Goal: Find specific page/section: Find specific page/section

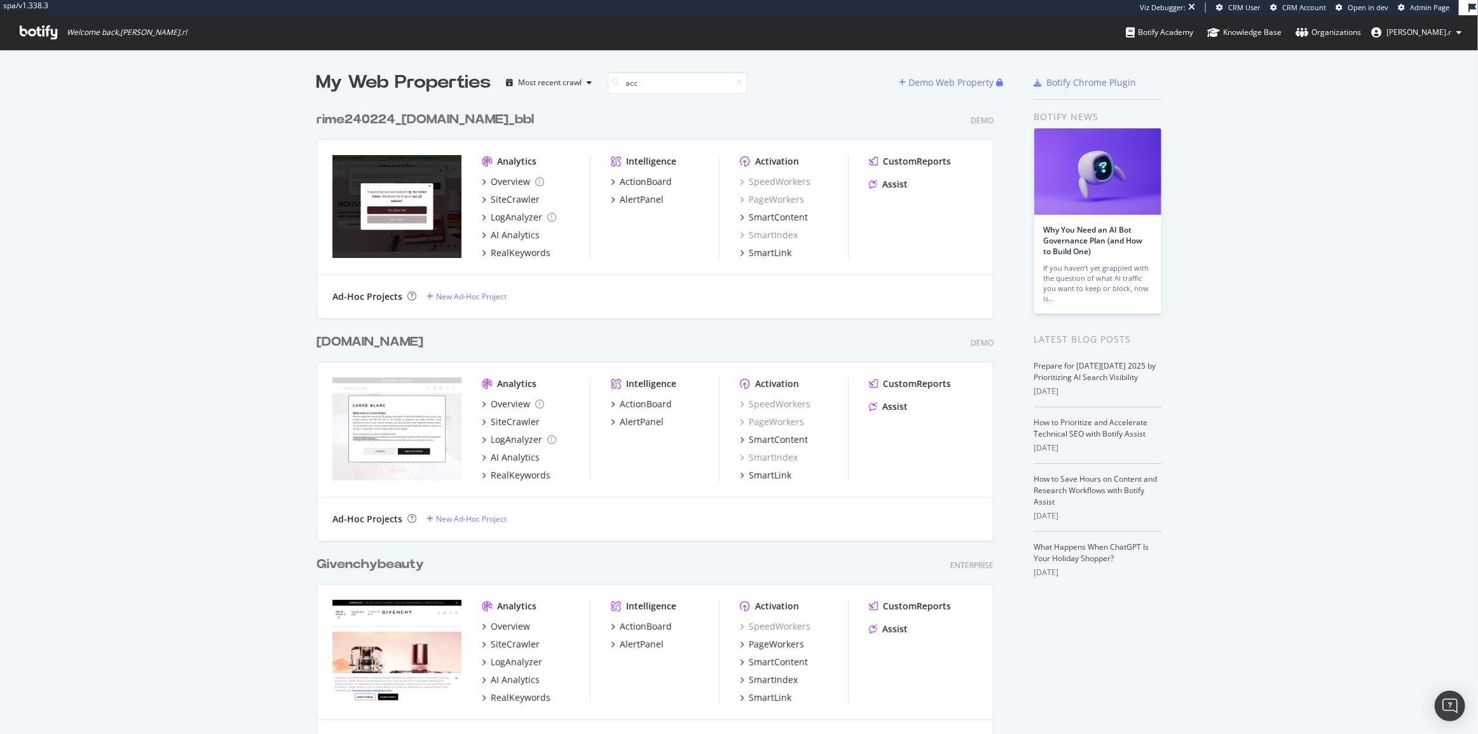
scroll to position [725, 1461]
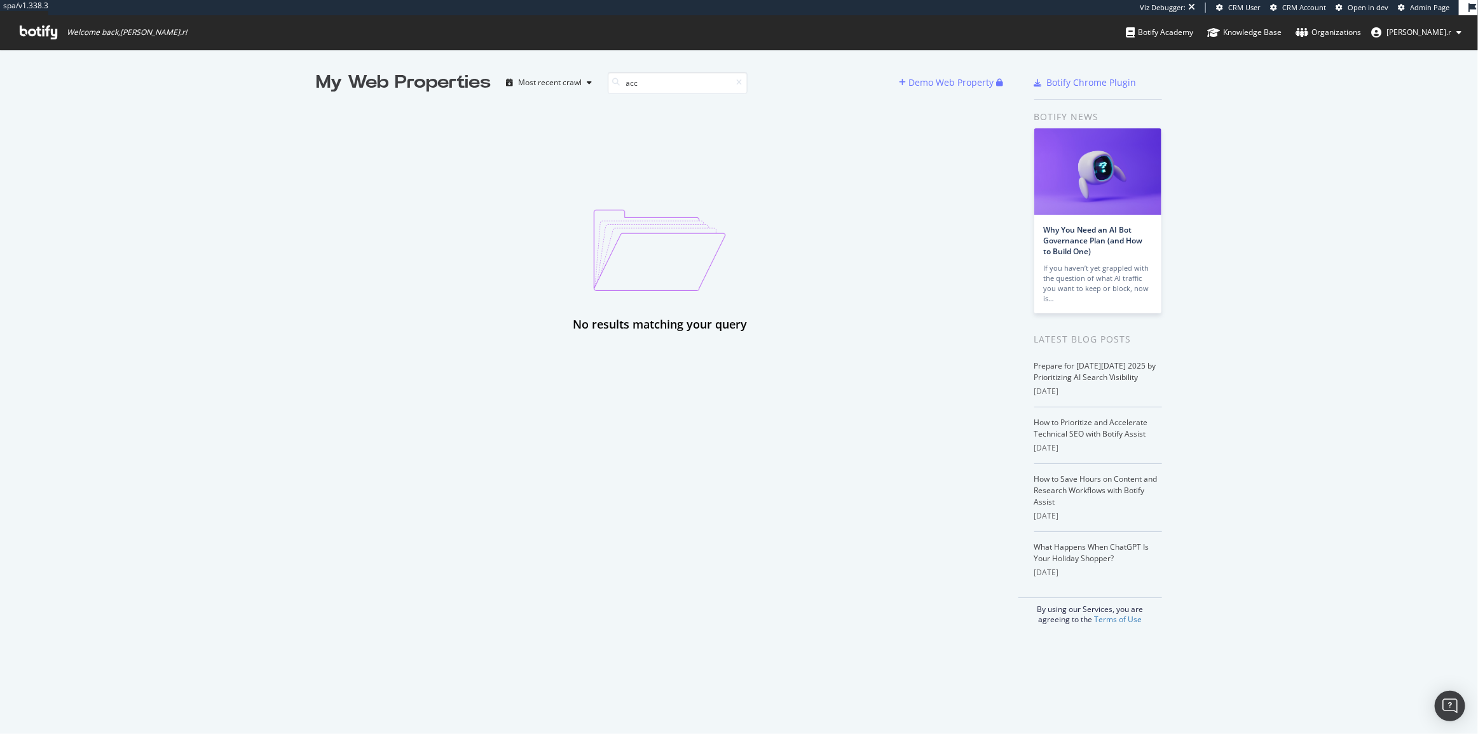
type input "acc"
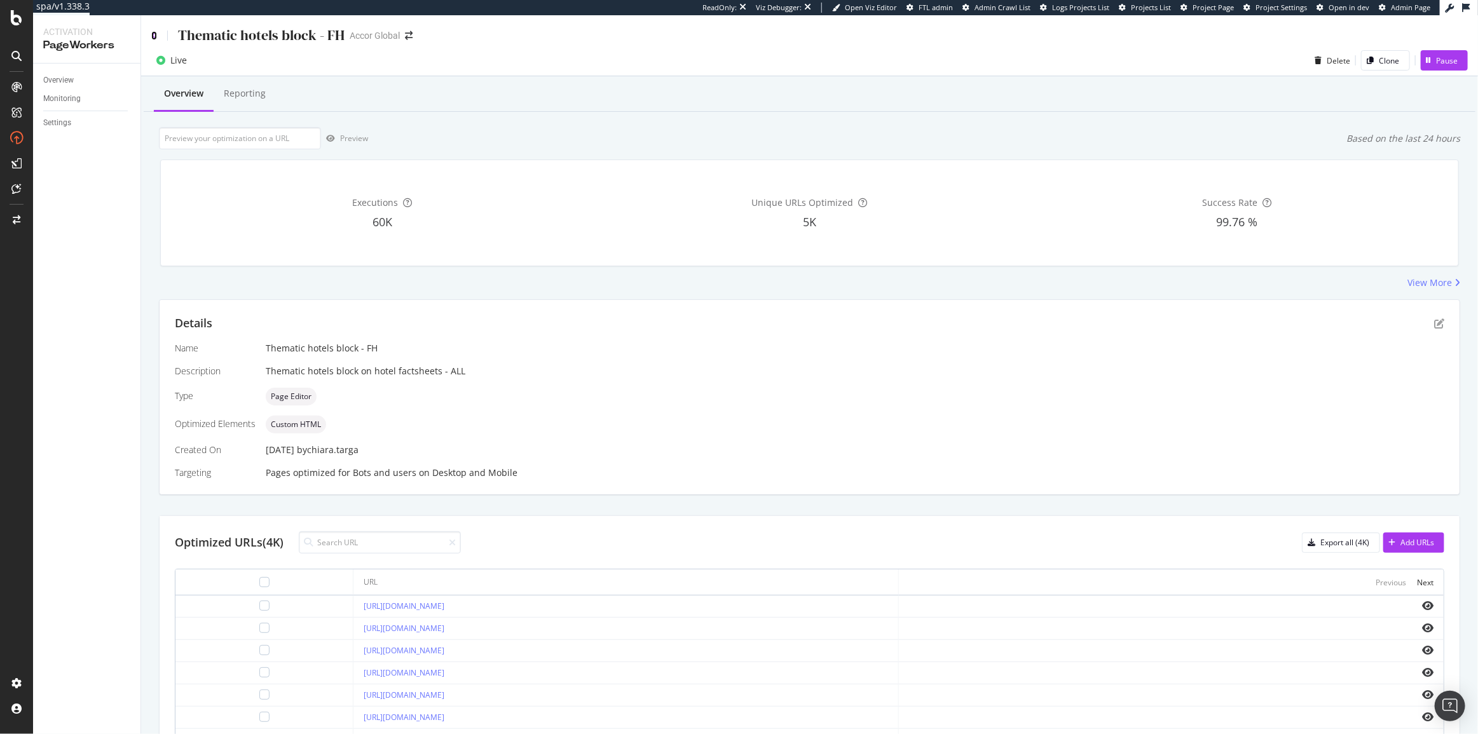
click at [156, 34] on icon at bounding box center [154, 35] width 6 height 9
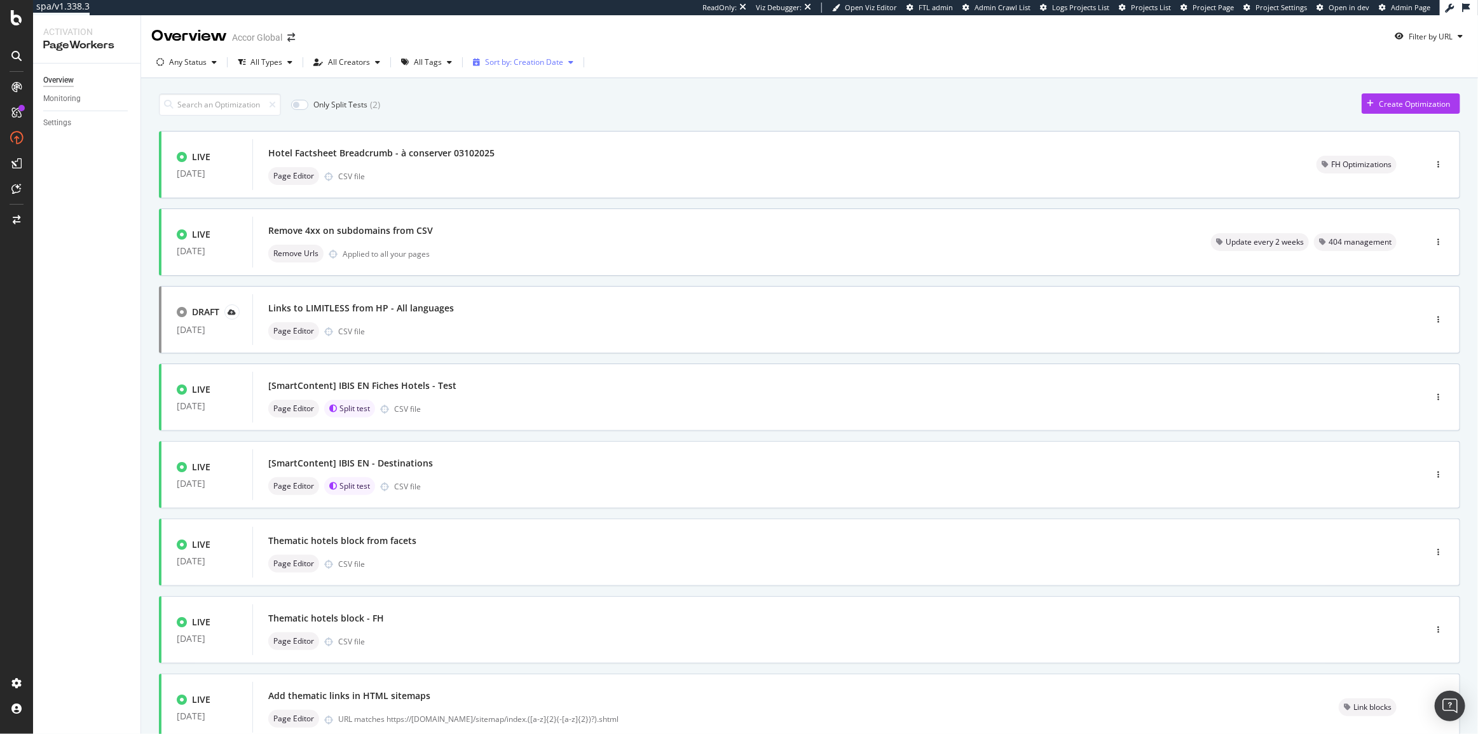
click at [505, 56] on div "Sort by: Creation Date" at bounding box center [523, 62] width 111 height 19
click at [526, 107] on div "Modification Date" at bounding box center [511, 105] width 63 height 11
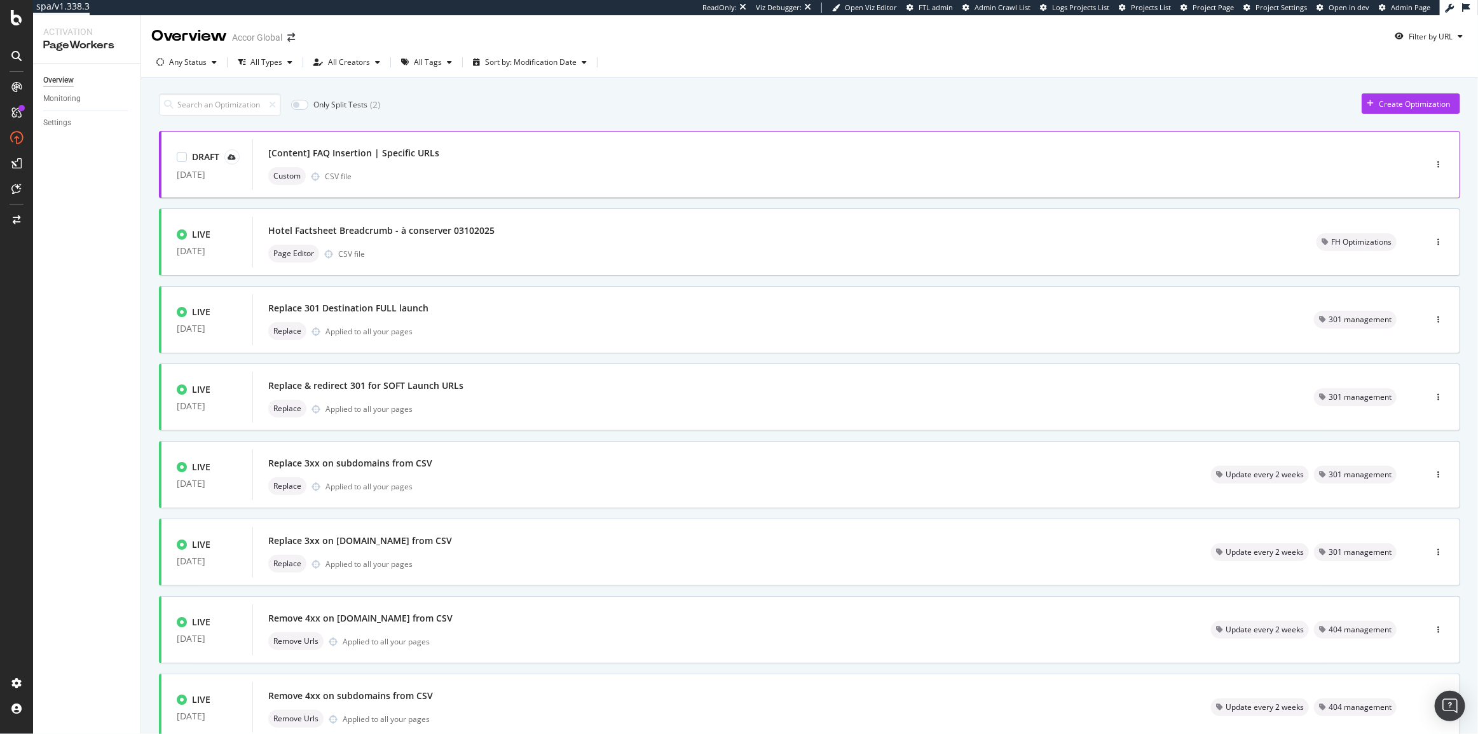
click at [522, 186] on div "[Content] FAQ Insertion | Specific URLs Custom CSV file" at bounding box center [819, 164] width 1134 height 51
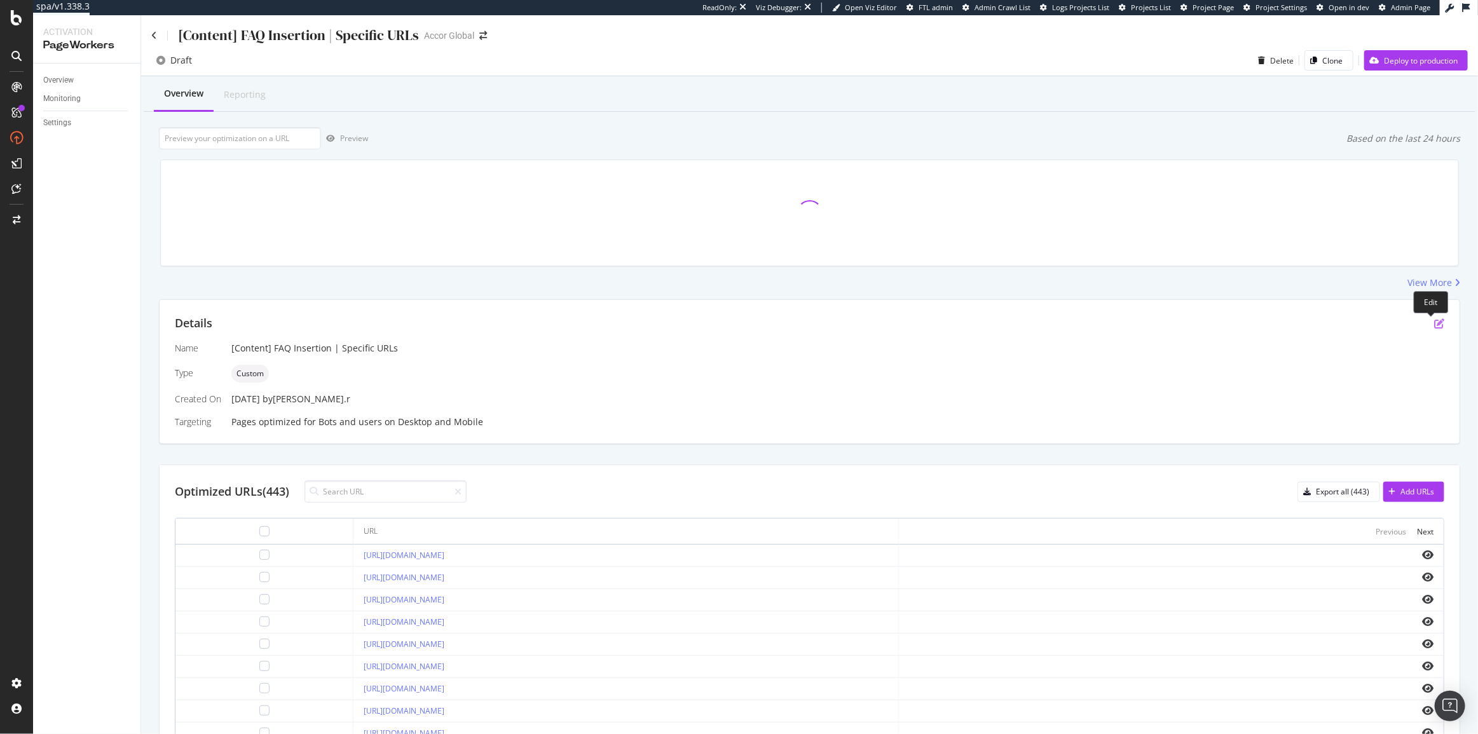
click at [1434, 327] on icon "pen-to-square" at bounding box center [1439, 324] width 10 height 10
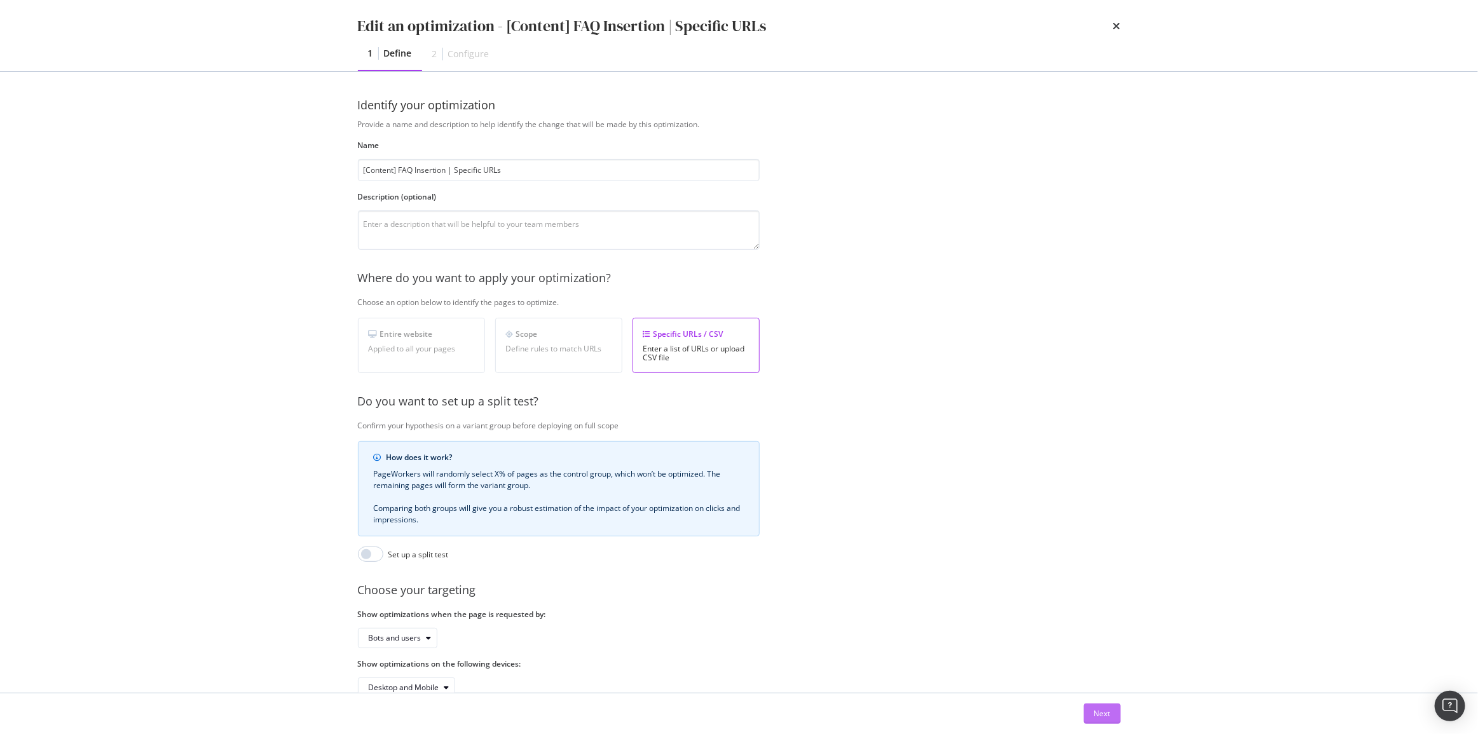
click at [1106, 709] on div "Next" at bounding box center [1102, 713] width 17 height 11
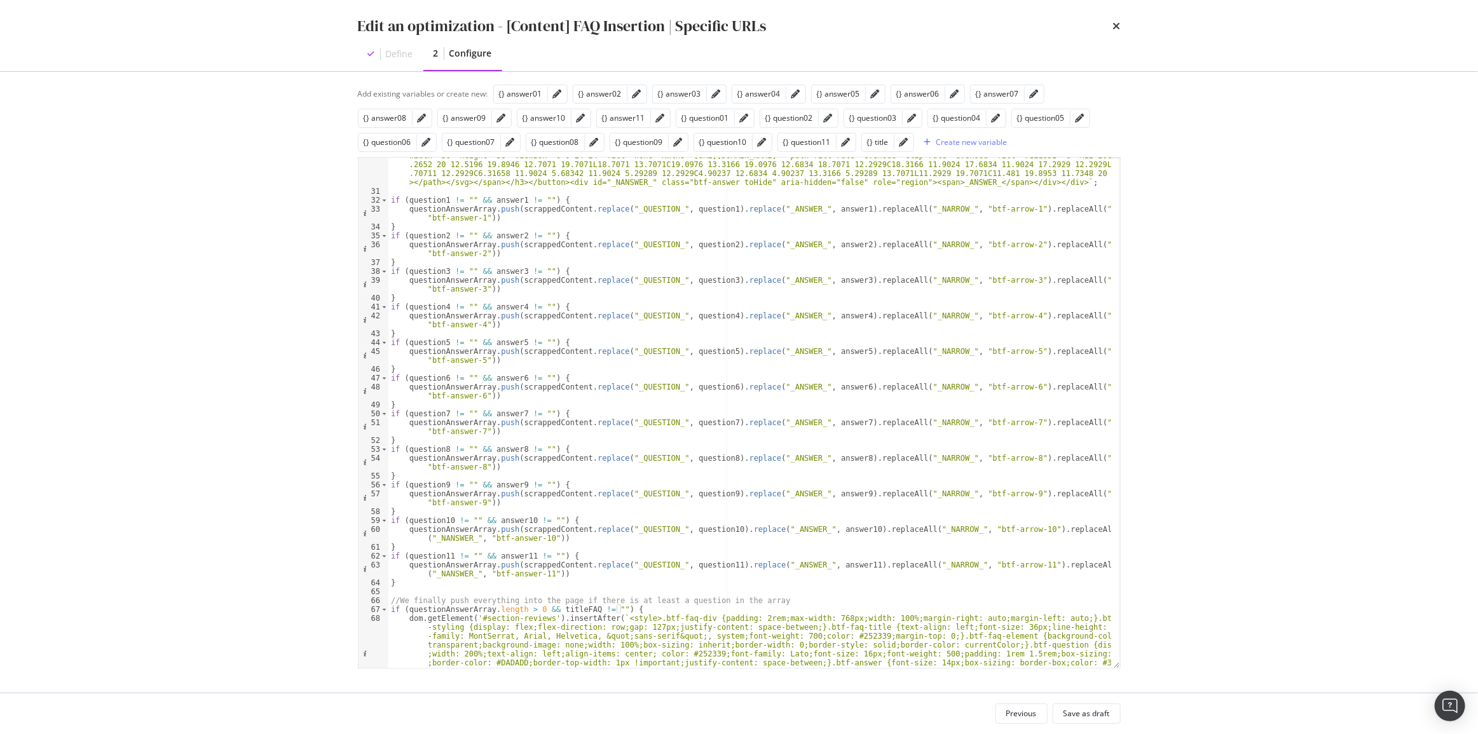
scroll to position [39, 0]
